Goal: Transaction & Acquisition: Book appointment/travel/reservation

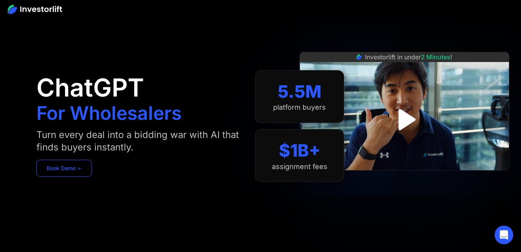
click at [57, 165] on link "Book Demo ➢" at bounding box center [63, 168] width 55 height 17
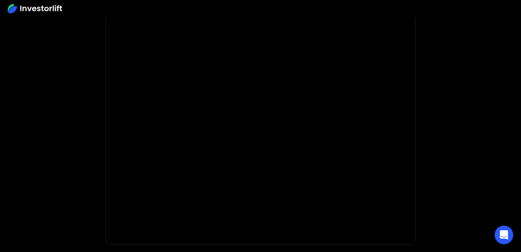
scroll to position [126, 0]
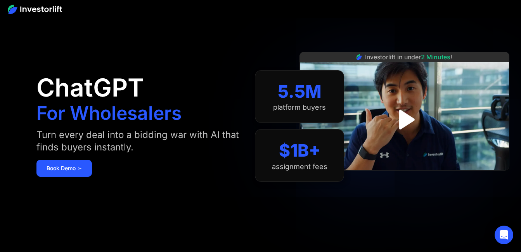
click at [167, 54] on div "ChatGPT For Wholesalers Turn every deal into a bidding war with AI that finds b…" at bounding box center [145, 126] width 218 height 206
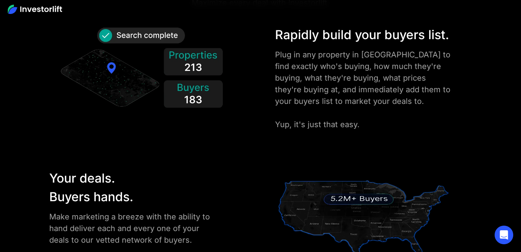
scroll to position [905, 0]
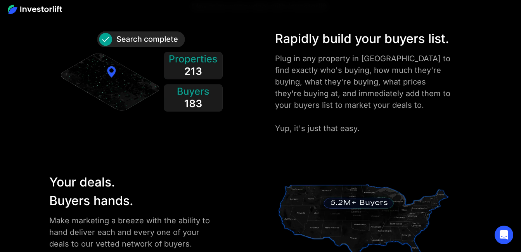
click at [189, 71] on img at bounding box center [141, 73] width 165 height 89
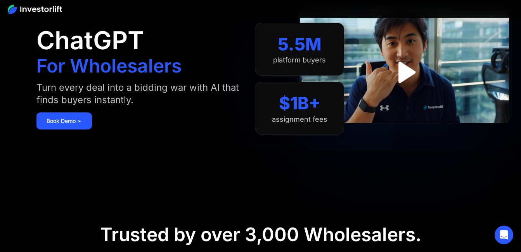
scroll to position [0, 0]
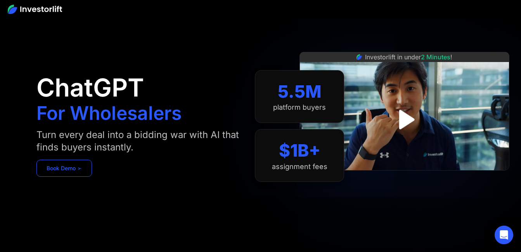
click at [77, 166] on link "Book Demo ➢" at bounding box center [63, 168] width 55 height 17
